Goal: Task Accomplishment & Management: Use online tool/utility

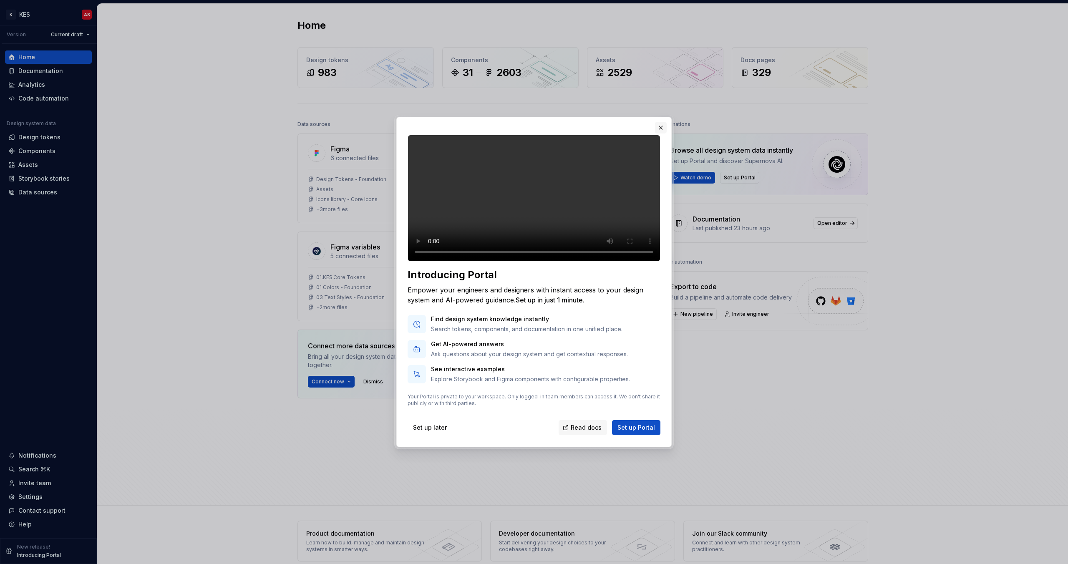
click at [663, 122] on button "button" at bounding box center [661, 128] width 12 height 12
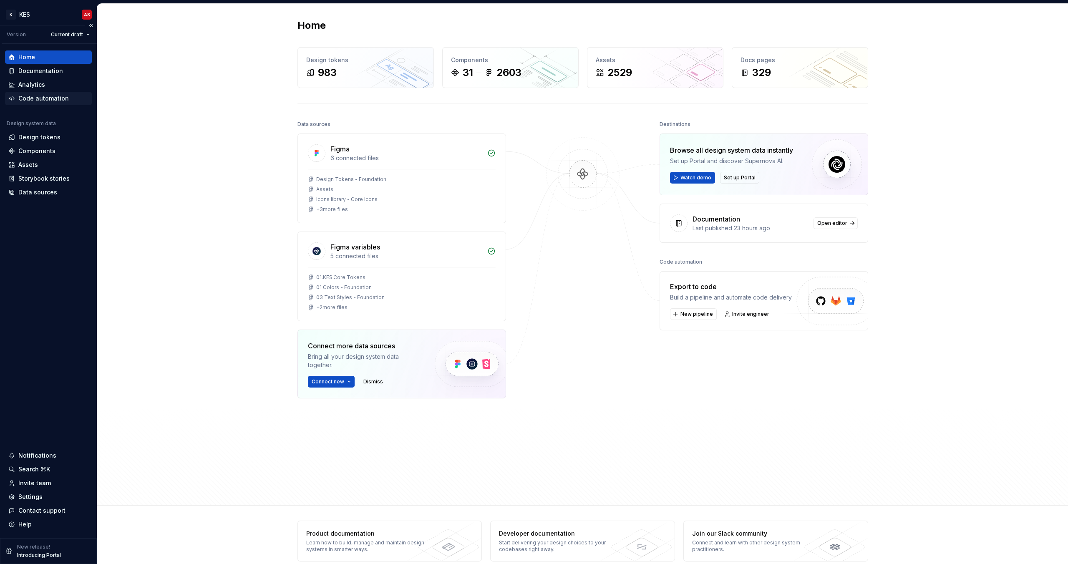
click at [53, 100] on div "Code automation" at bounding box center [43, 98] width 50 height 8
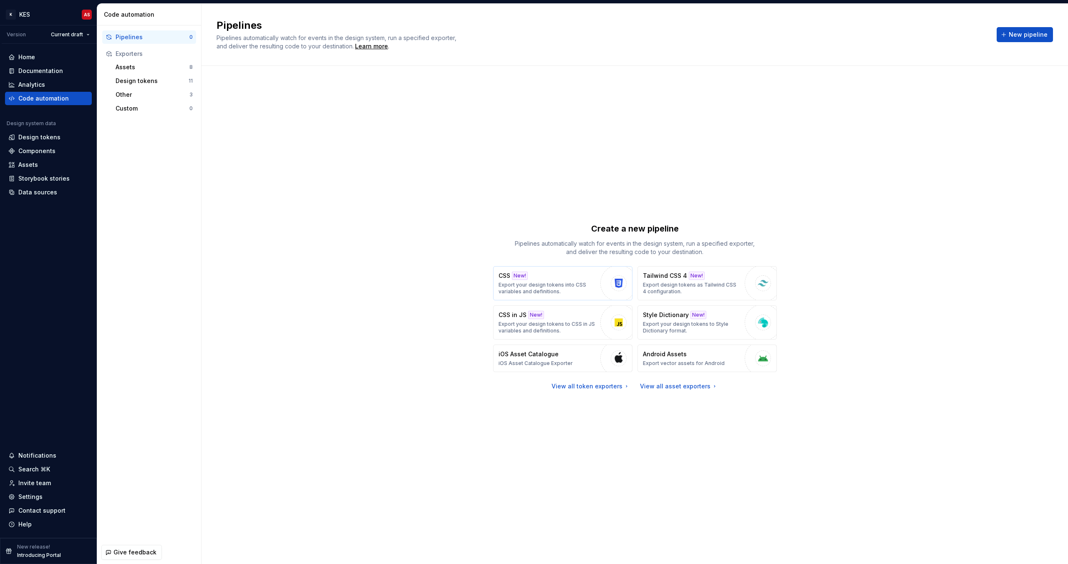
click at [534, 270] on button "CSS New! Export your design tokens into CSS variables and definitions." at bounding box center [562, 283] width 139 height 34
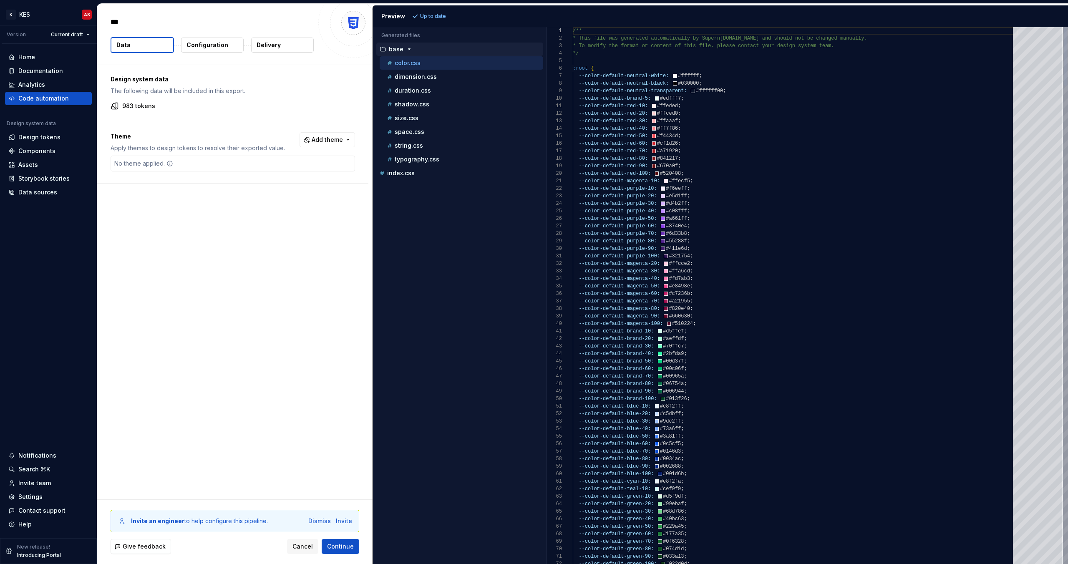
type textarea "*"
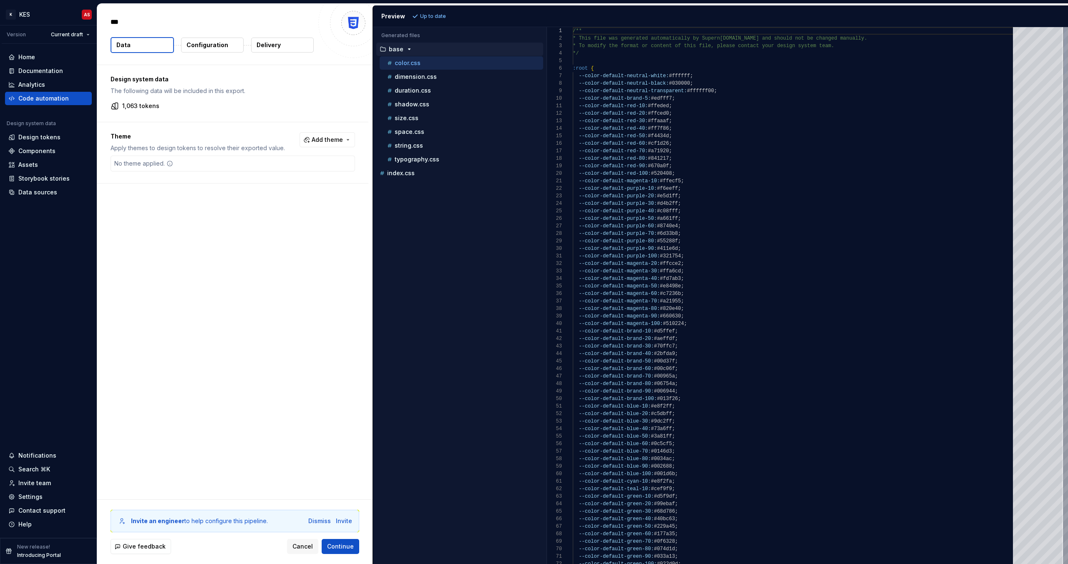
type textarea "*"
